Goal: Information Seeking & Learning: Learn about a topic

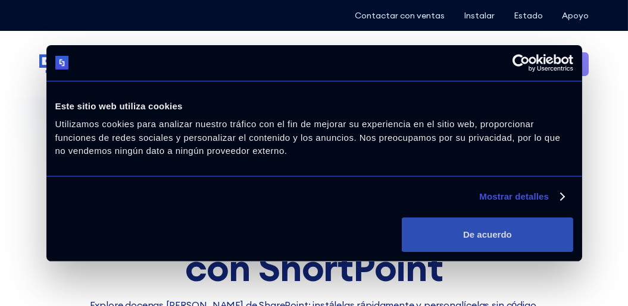
click at [485, 234] on button "De acuerdo" at bounding box center [487, 235] width 171 height 35
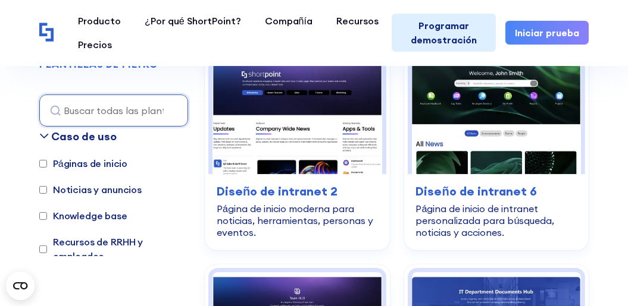
scroll to position [428, 0]
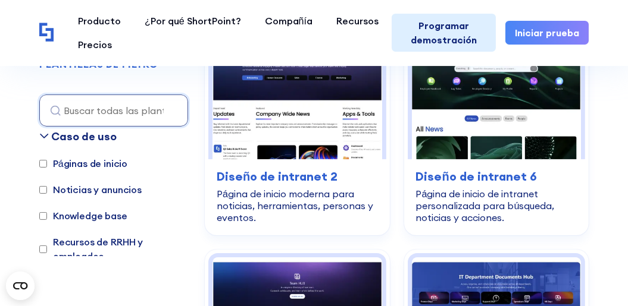
click at [96, 164] on font "Páginas de inicio" at bounding box center [90, 163] width 74 height 14
click at [47, 164] on input "Páginas de inicio" at bounding box center [43, 164] width 8 height 8
checkbox input "true"
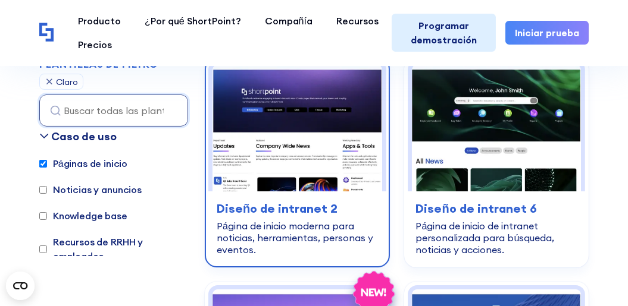
scroll to position [393, 0]
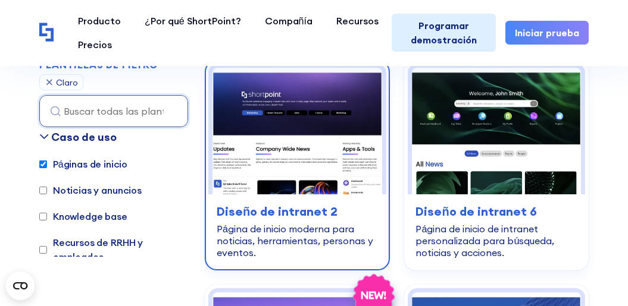
click at [268, 123] on img at bounding box center [297, 131] width 170 height 127
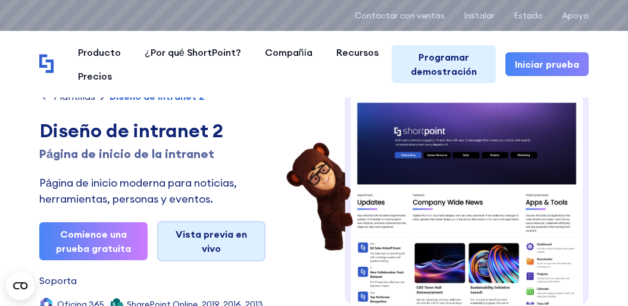
click at [199, 236] on link "Vista previa en vivo" at bounding box center [211, 241] width 108 height 40
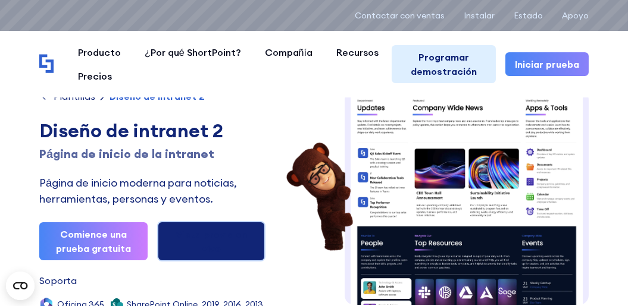
scroll to position [47, 0]
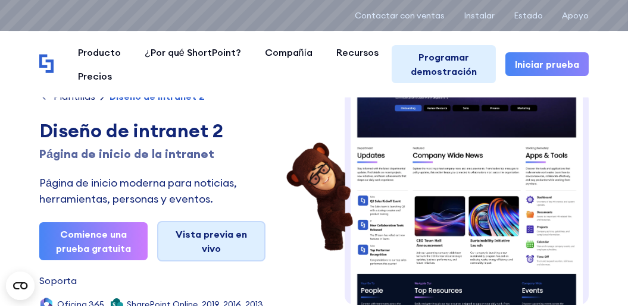
click at [219, 232] on link "Vista previa en vivo" at bounding box center [211, 241] width 108 height 40
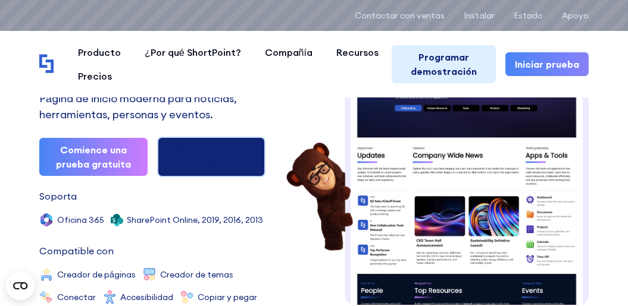
scroll to position [95, 0]
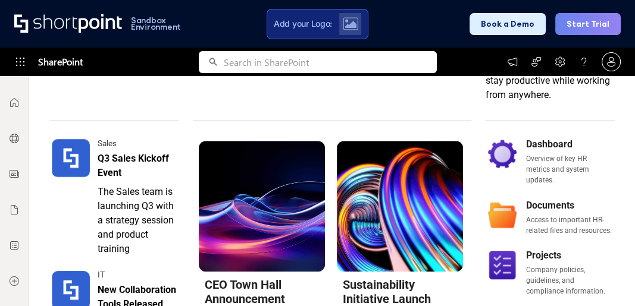
scroll to position [571, 0]
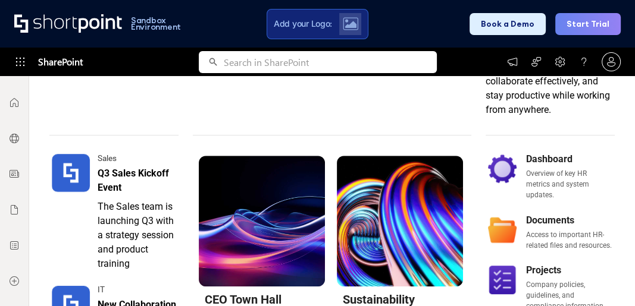
click at [512, 26] on button "Book a Demo" at bounding box center [507, 24] width 76 height 22
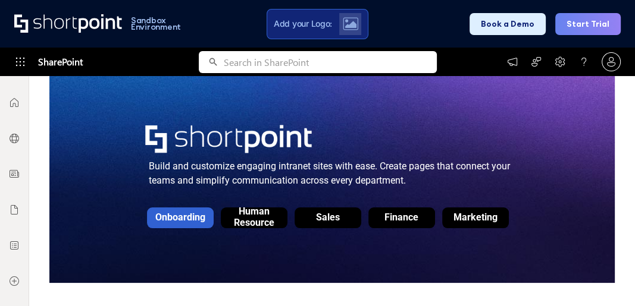
scroll to position [143, 0]
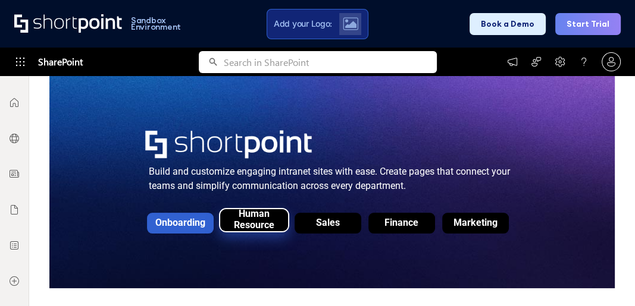
click at [256, 218] on div "Human Resource" at bounding box center [254, 219] width 62 height 23
click at [582, 25] on button "Start Trial" at bounding box center [587, 24] width 65 height 22
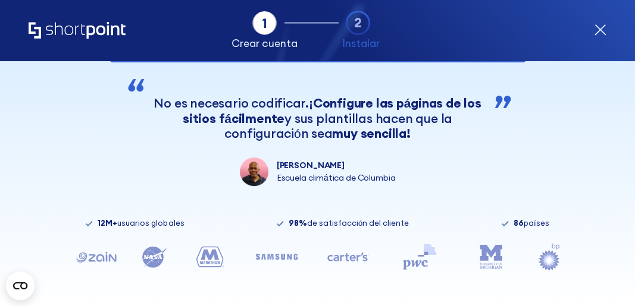
scroll to position [322, 0]
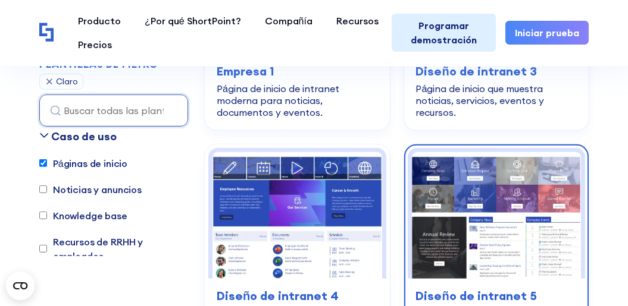
scroll to position [732, 0]
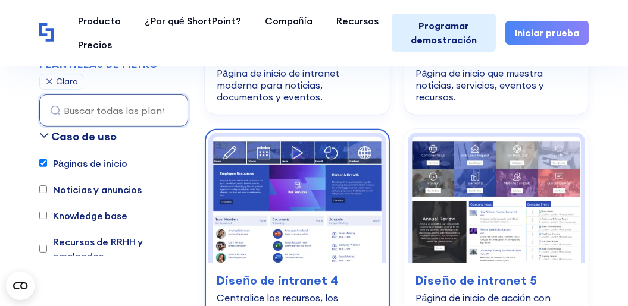
click at [268, 180] on img at bounding box center [297, 200] width 170 height 127
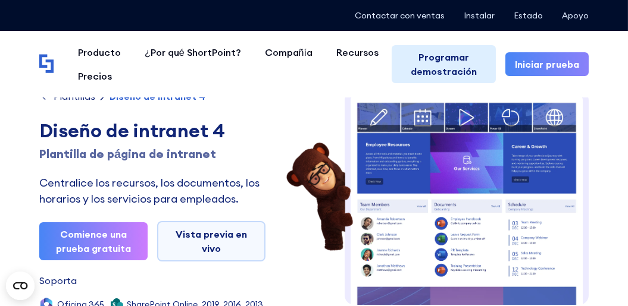
click at [443, 178] on img at bounding box center [466, 238] width 244 height 297
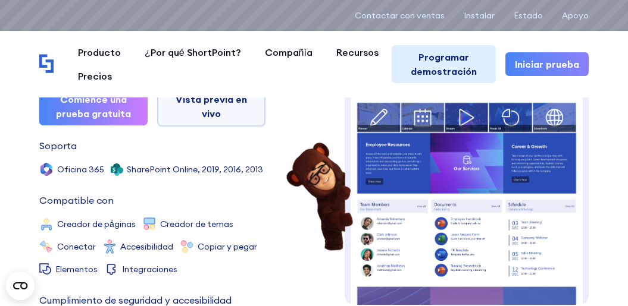
scroll to position [34, 0]
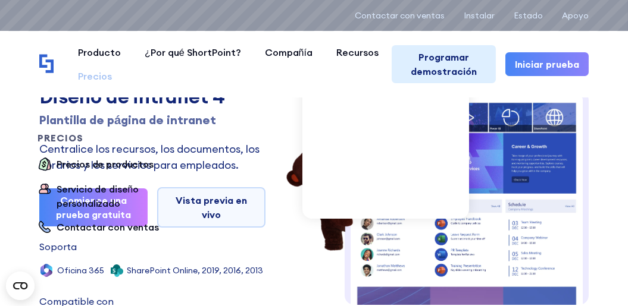
click at [84, 74] on div "Precios" at bounding box center [95, 76] width 34 height 14
click at [91, 77] on div "Precios" at bounding box center [95, 76] width 34 height 14
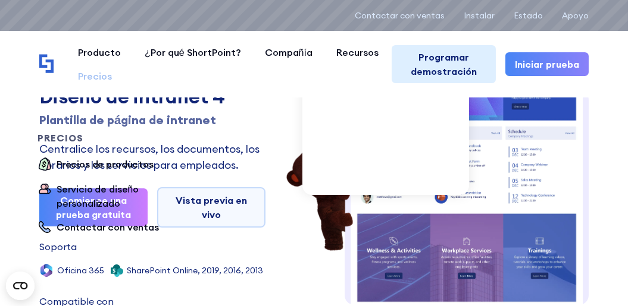
scroll to position [0, 0]
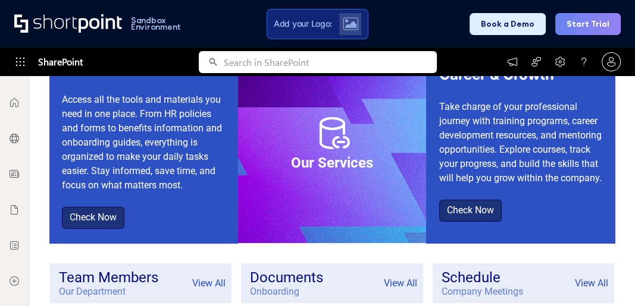
scroll to position [7, 0]
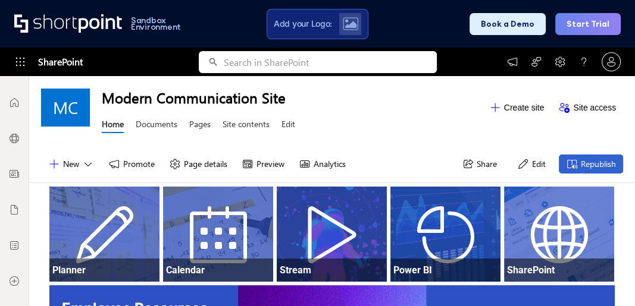
drag, startPoint x: 288, startPoint y: 124, endPoint x: 315, endPoint y: 126, distance: 26.9
click at [288, 124] on link "Edit" at bounding box center [288, 125] width 14 height 15
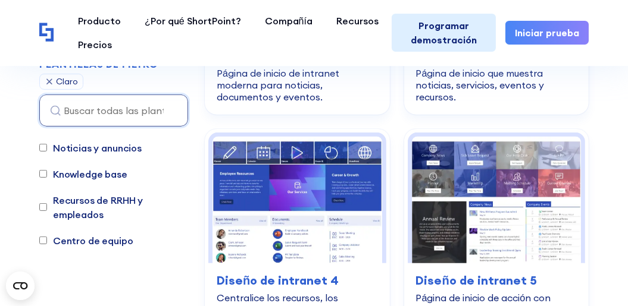
scroll to position [123, 0]
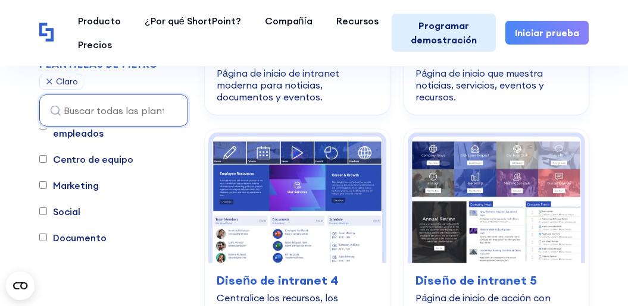
click at [83, 239] on font "Documento" at bounding box center [80, 238] width 54 height 14
click at [47, 239] on input "Documento" at bounding box center [43, 238] width 8 height 8
checkbox input "true"
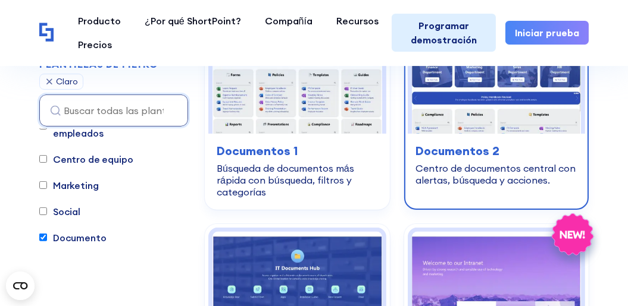
scroll to position [589, 0]
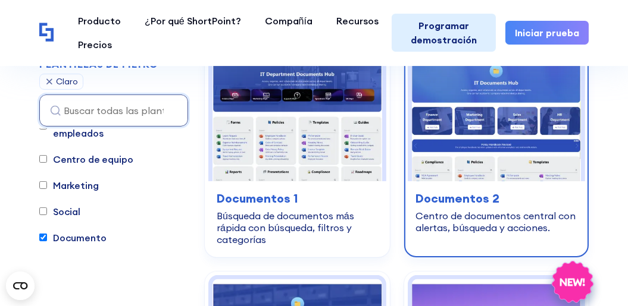
click at [493, 126] on img at bounding box center [497, 118] width 170 height 127
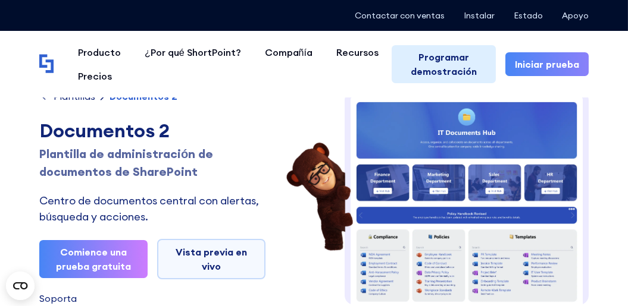
click at [497, 181] on img at bounding box center [466, 281] width 244 height 382
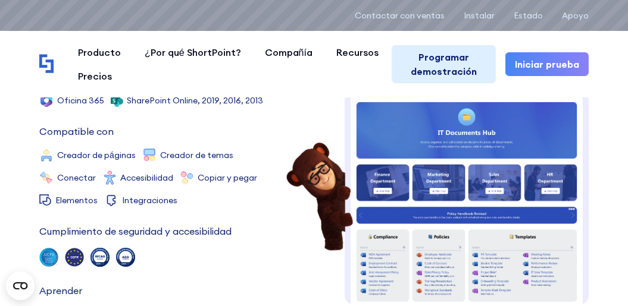
scroll to position [237, 0]
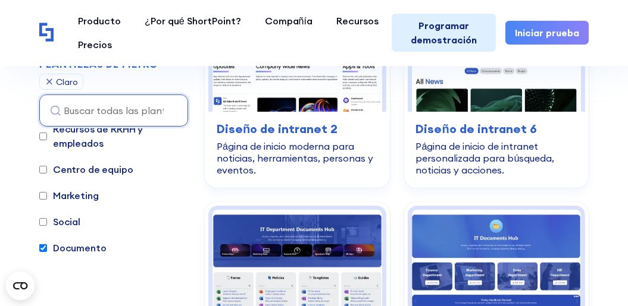
scroll to position [123, 0]
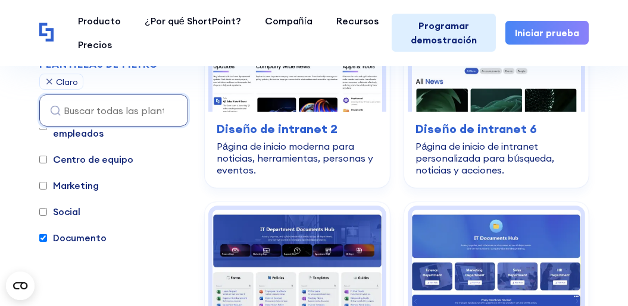
click at [41, 237] on input "Documento" at bounding box center [43, 238] width 8 height 8
checkbox input "false"
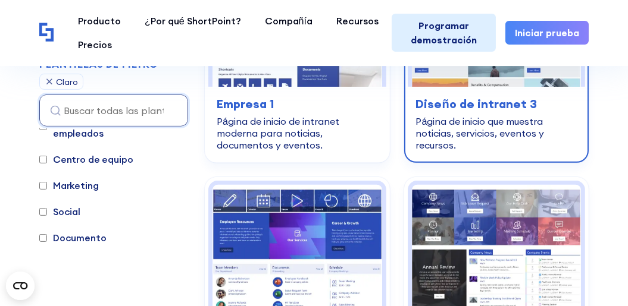
scroll to position [821, 0]
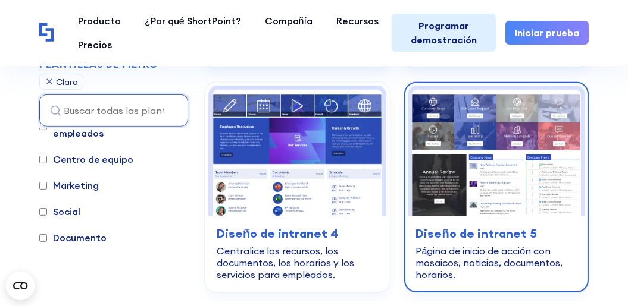
click at [453, 130] on img at bounding box center [497, 153] width 170 height 127
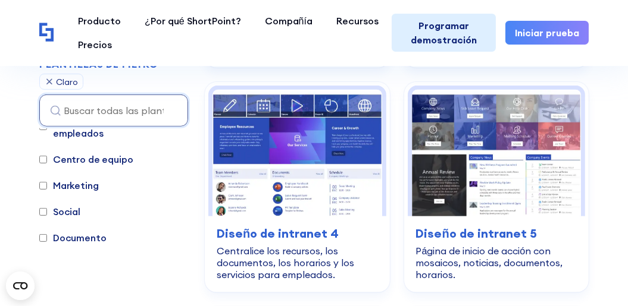
scroll to position [767, 0]
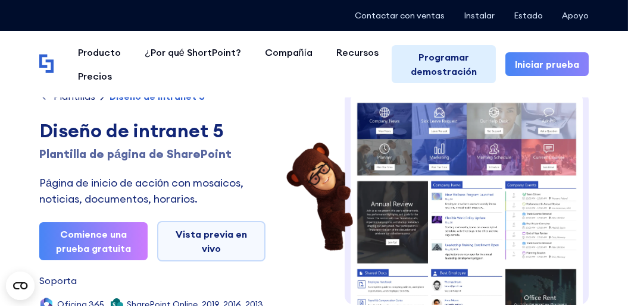
click at [428, 163] on img at bounding box center [466, 285] width 244 height 390
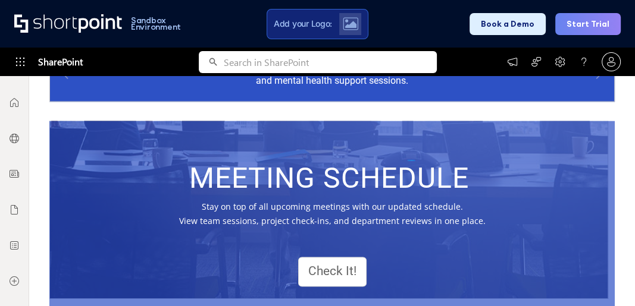
scroll to position [1358, 0]
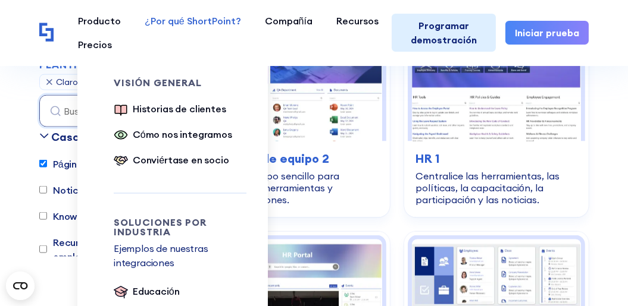
scroll to position [2658, 0]
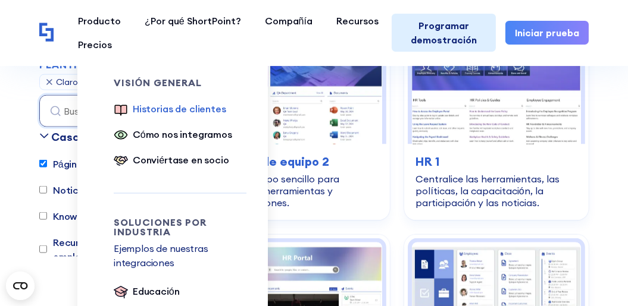
click at [164, 112] on div "Historias de clientes" at bounding box center [179, 109] width 93 height 14
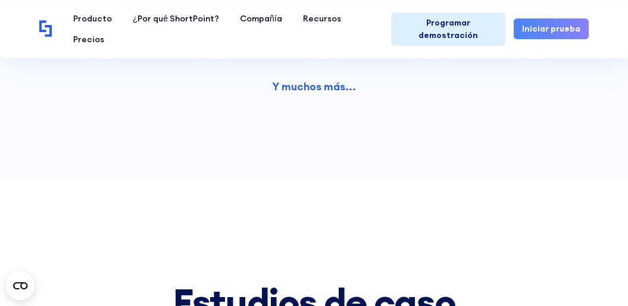
scroll to position [333, 0]
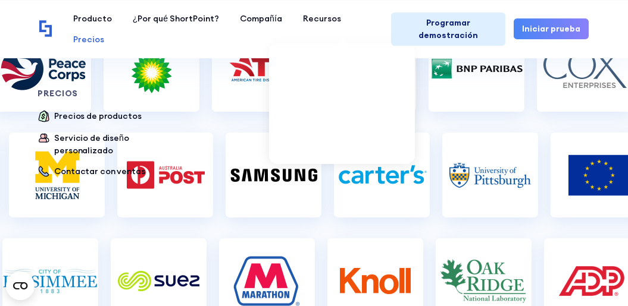
click at [104, 33] on div "Precios" at bounding box center [88, 39] width 31 height 12
click at [141, 110] on div "Precios de productos" at bounding box center [97, 116] width 87 height 12
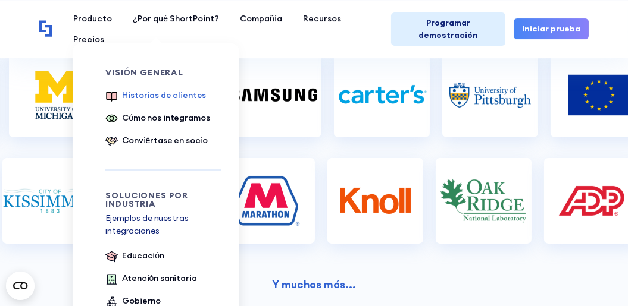
scroll to position [428, 0]
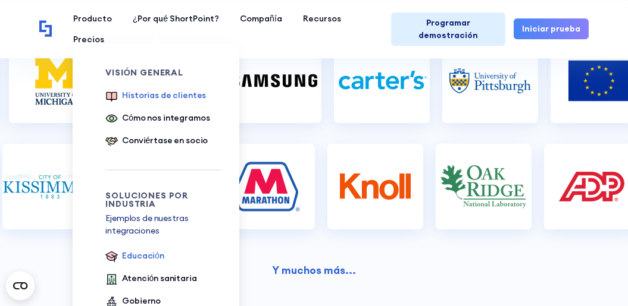
click at [137, 255] on div "Educación" at bounding box center [143, 256] width 42 height 12
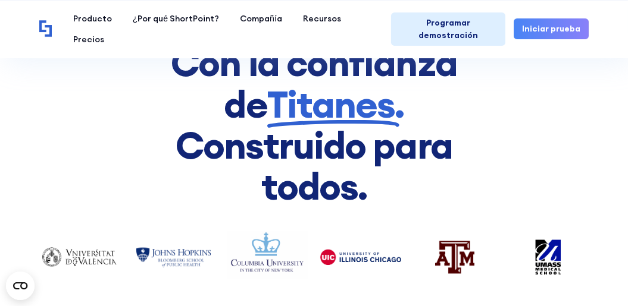
scroll to position [523, 0]
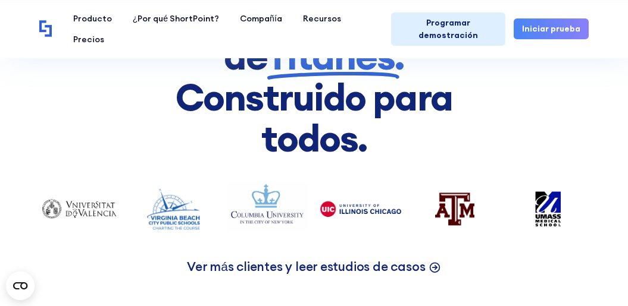
click at [404, 266] on p "Ver más clientes y leer estudios de casos" at bounding box center [306, 267] width 238 height 16
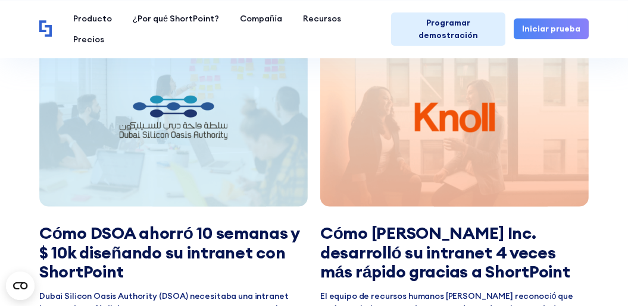
scroll to position [1760, 0]
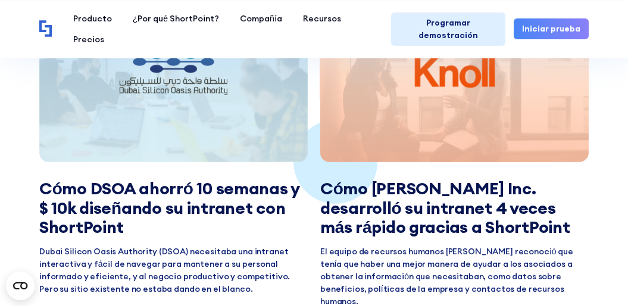
click at [444, 179] on h3 "Cómo Knoll Inc. desarrolló su intranet 4 veces más rápido gracias a ShortPoint" at bounding box center [454, 208] width 268 height 58
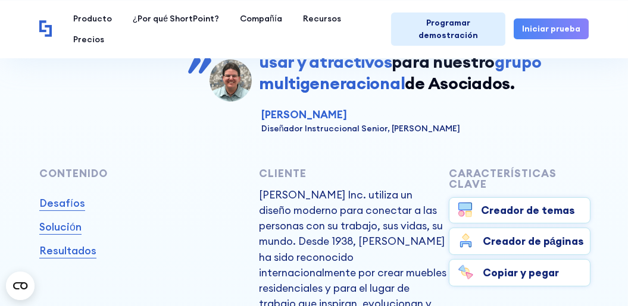
scroll to position [428, 0]
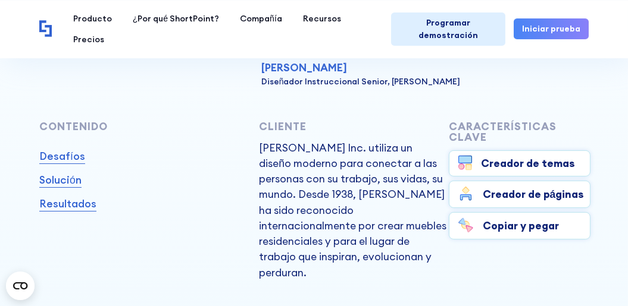
click at [493, 162] on div "Creador de temas" at bounding box center [528, 163] width 94 height 15
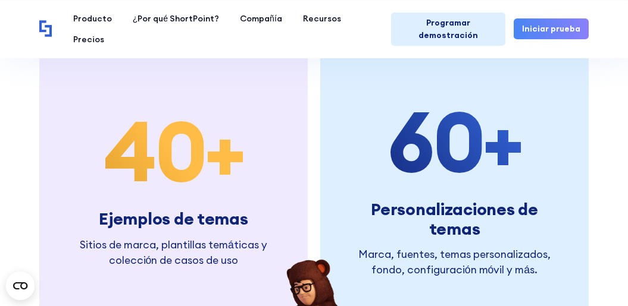
scroll to position [2237, 0]
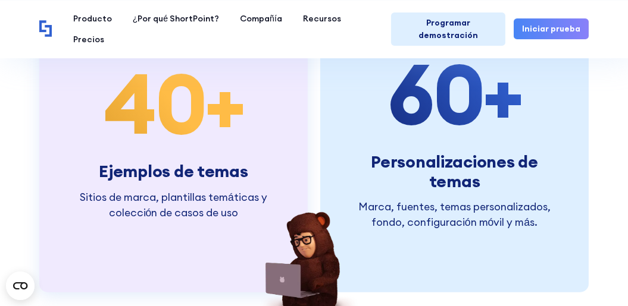
click at [176, 123] on span "40" at bounding box center [155, 104] width 102 height 106
click at [176, 126] on span "40" at bounding box center [155, 104] width 102 height 106
click at [171, 174] on h3 "Ejemplos de temas" at bounding box center [173, 171] width 198 height 19
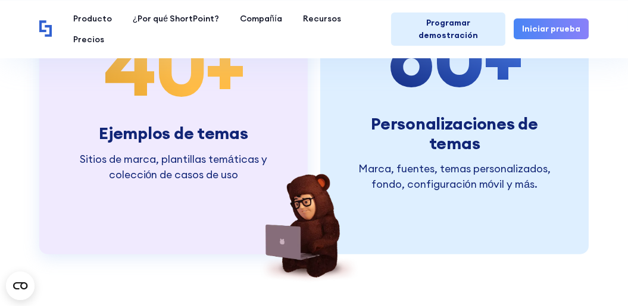
scroll to position [2141, 0]
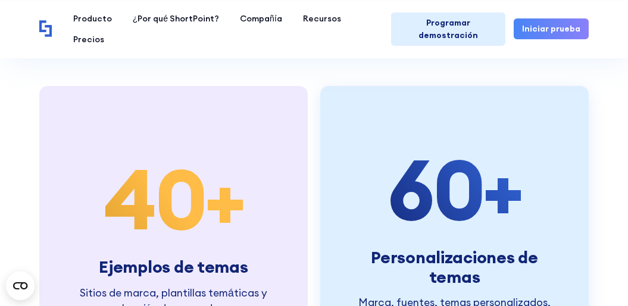
click at [453, 268] on h3 "Personalizaciones de temas" at bounding box center [454, 267] width 198 height 39
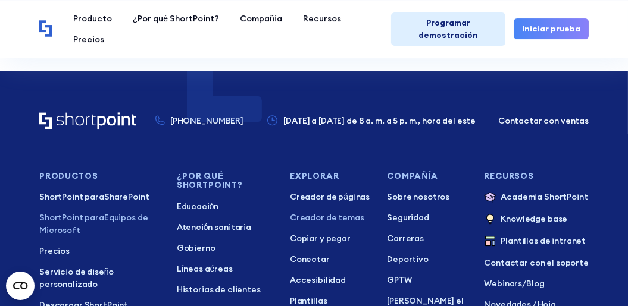
scroll to position [5472, 0]
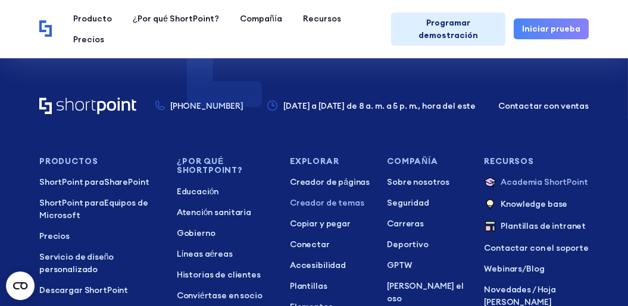
click at [513, 176] on p "Academia ShortPoint" at bounding box center [543, 183] width 87 height 14
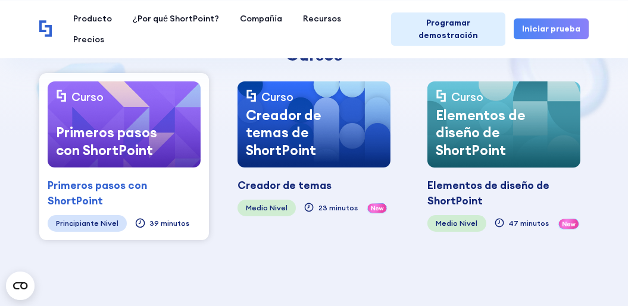
scroll to position [190, 0]
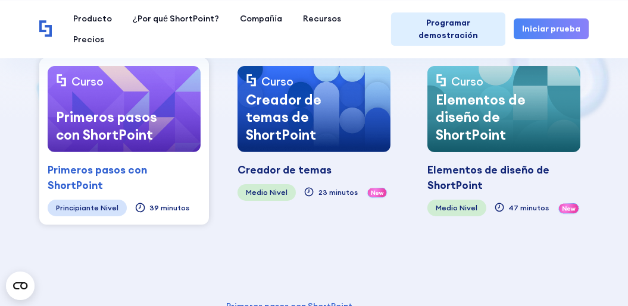
click at [90, 128] on div "Primeros pasos con ShortPoint" at bounding box center [113, 126] width 131 height 52
click at [90, 131] on div "Primeros pasos con ShortPoint" at bounding box center [113, 126] width 131 height 52
click at [145, 138] on div "Primeros pasos con ShortPoint" at bounding box center [113, 126] width 131 height 52
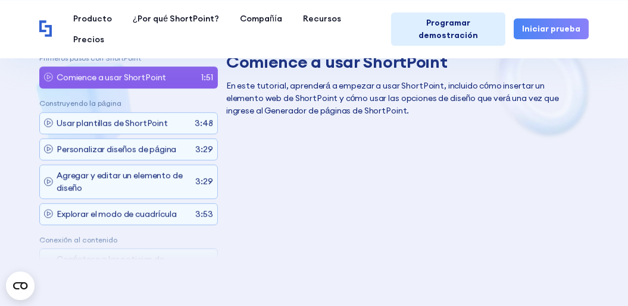
scroll to position [523, 0]
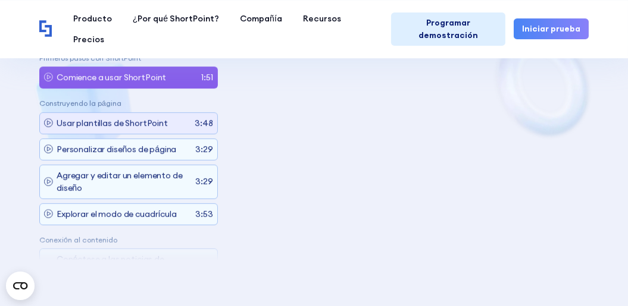
click at [63, 123] on p "Usar plantillas de ShortPoint" at bounding box center [112, 123] width 111 height 12
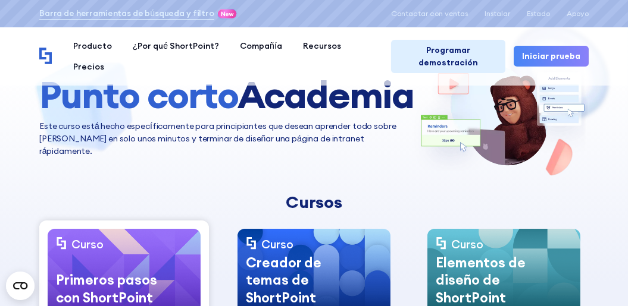
scroll to position [0, 0]
